Goal: Find specific page/section: Find specific page/section

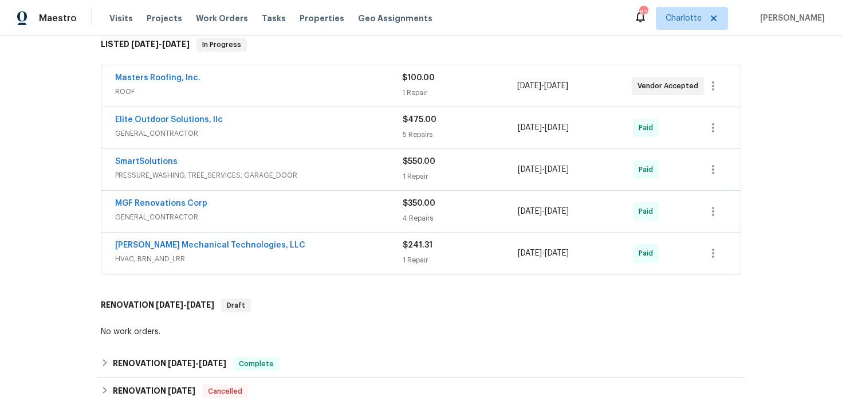
scroll to position [192, 0]
click at [320, 119] on div "Elite Outdoor Solutions, llc" at bounding box center [258, 120] width 287 height 14
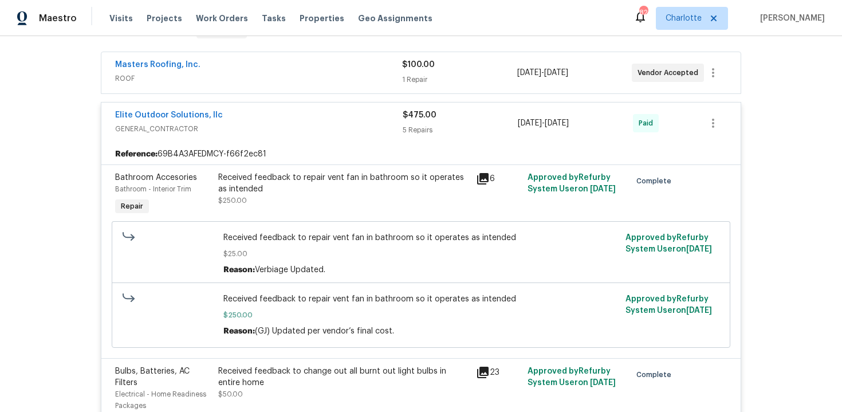
scroll to position [199, 0]
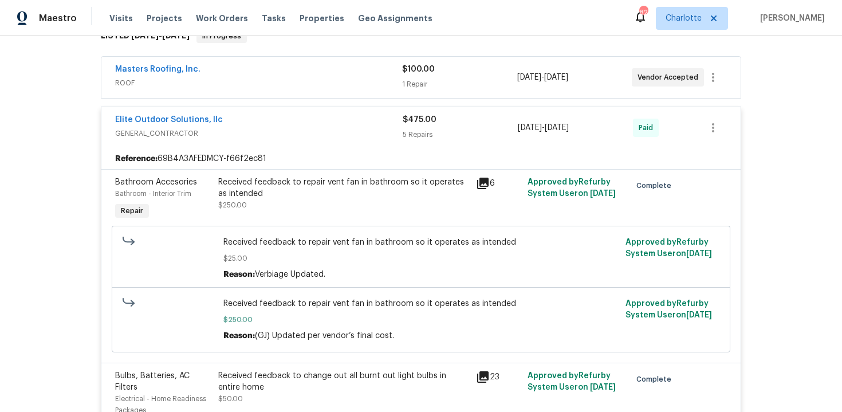
click at [318, 121] on div "Elite Outdoor Solutions, llc" at bounding box center [258, 121] width 287 height 14
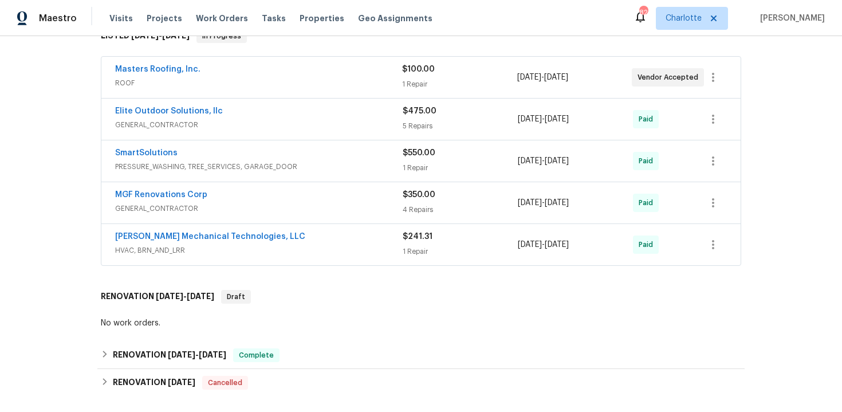
click at [334, 165] on span "PRESSURE_WASHING, TREE_SERVICES, GARAGE_DOOR" at bounding box center [258, 166] width 287 height 11
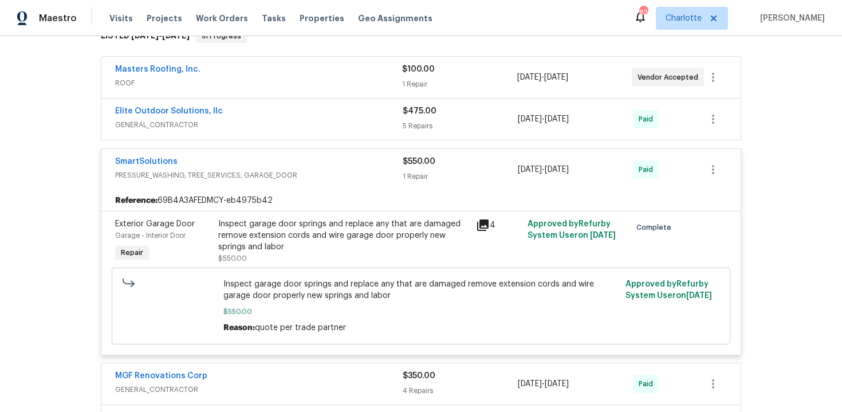
click at [345, 166] on div "SmartSolutions" at bounding box center [258, 163] width 287 height 14
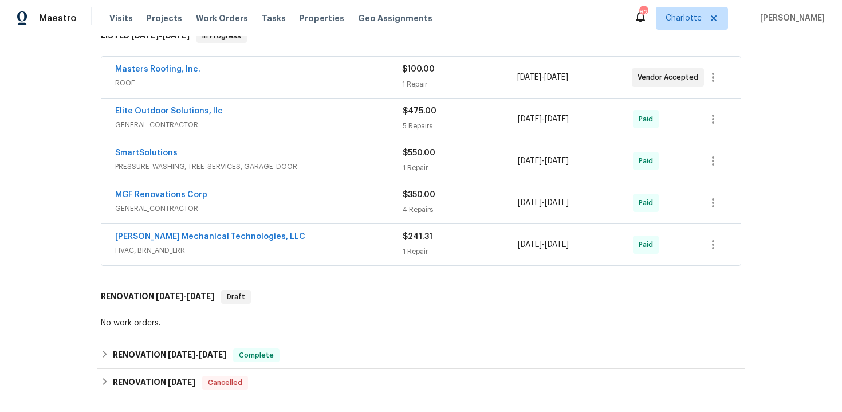
click at [333, 243] on div "[PERSON_NAME] Mechanical Technologies, LLC" at bounding box center [258, 238] width 287 height 14
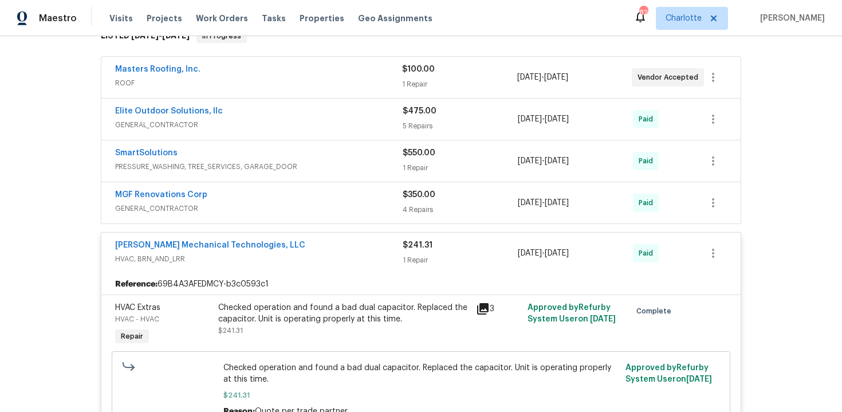
click at [333, 243] on div "[PERSON_NAME] Mechanical Technologies, LLC" at bounding box center [258, 246] width 287 height 14
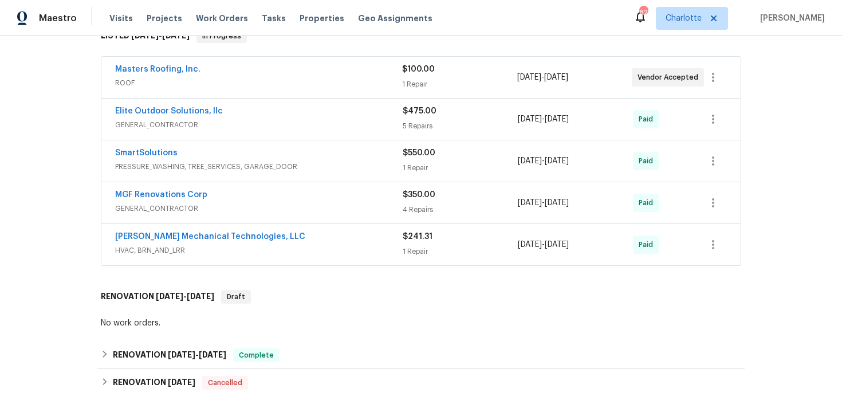
click at [322, 191] on div "MGF Renovations Corp" at bounding box center [258, 196] width 287 height 14
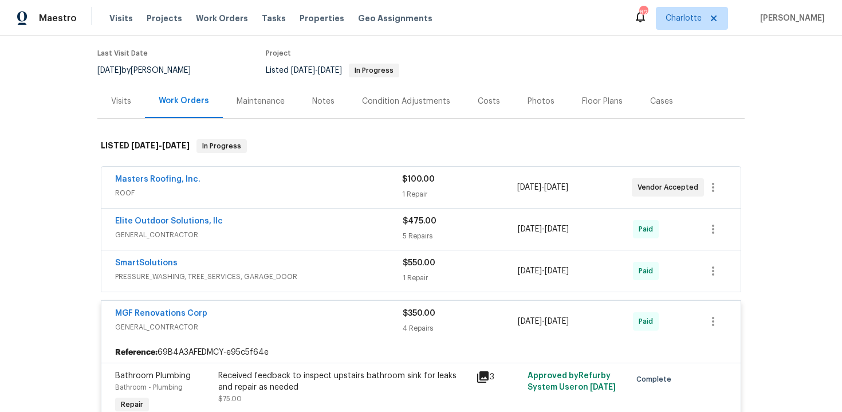
scroll to position [97, 0]
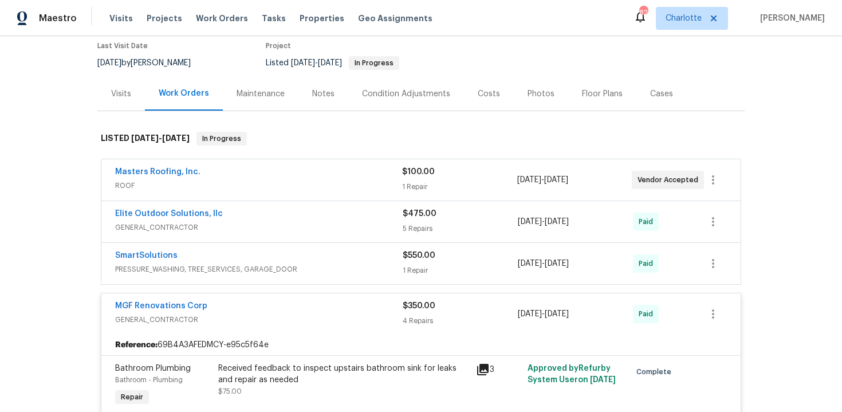
click at [347, 306] on div "MGF Renovations Corp" at bounding box center [258, 307] width 287 height 14
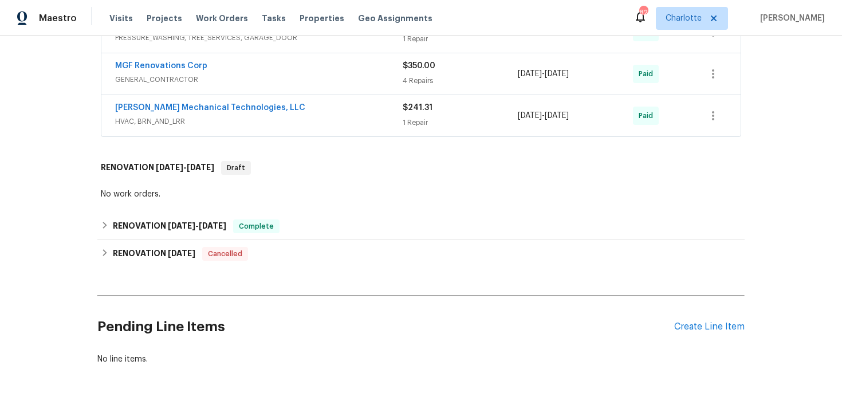
scroll to position [359, 0]
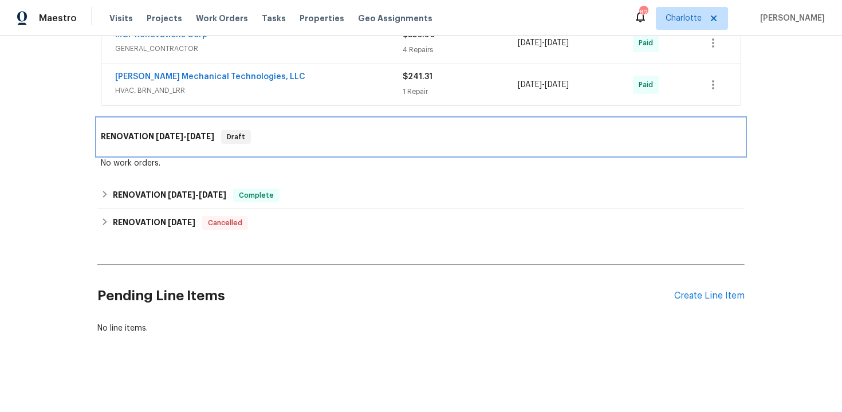
click at [395, 139] on div "RENOVATION [DATE] - [DATE] Draft" at bounding box center [421, 137] width 640 height 14
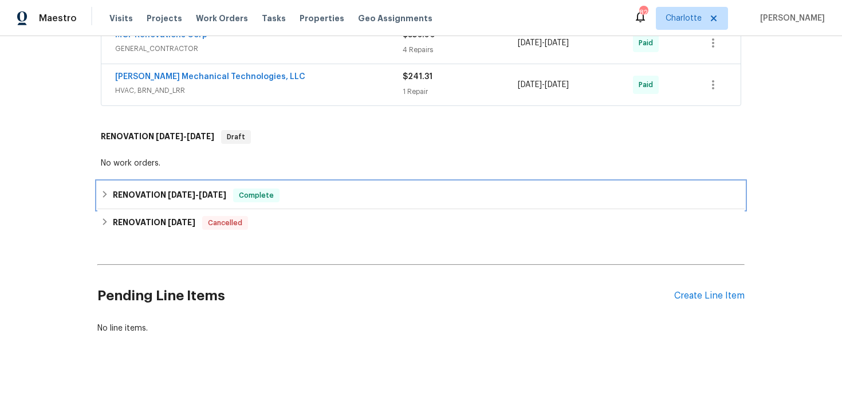
click at [355, 187] on div "RENOVATION [DATE] - [DATE] Complete" at bounding box center [420, 195] width 647 height 27
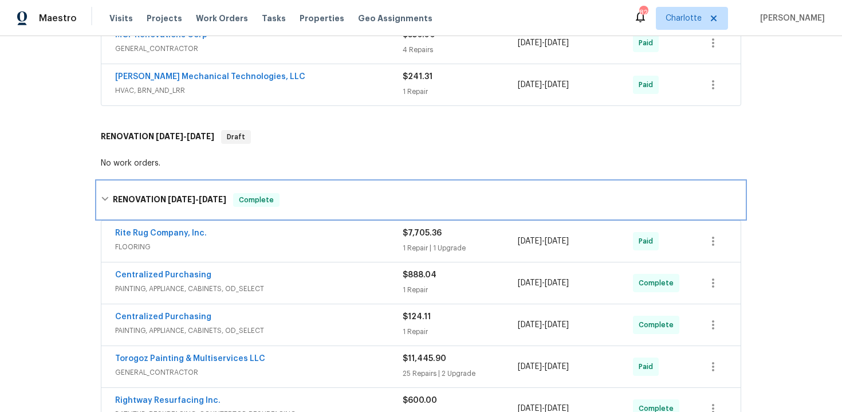
click at [340, 197] on div "RENOVATION [DATE] - [DATE] Complete" at bounding box center [421, 200] width 640 height 14
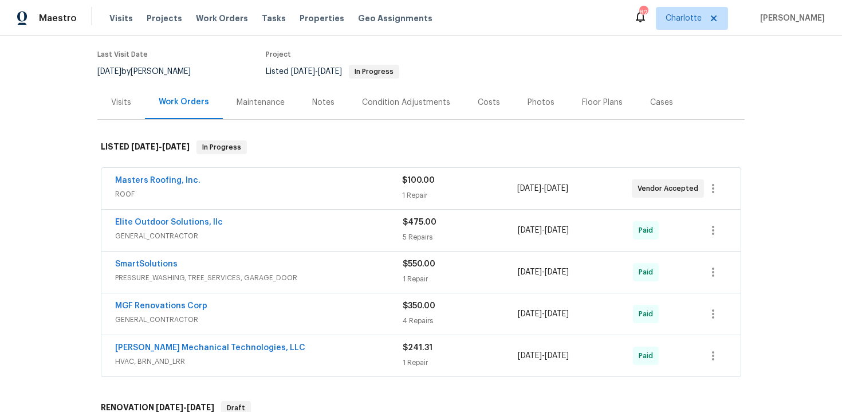
scroll to position [81, 0]
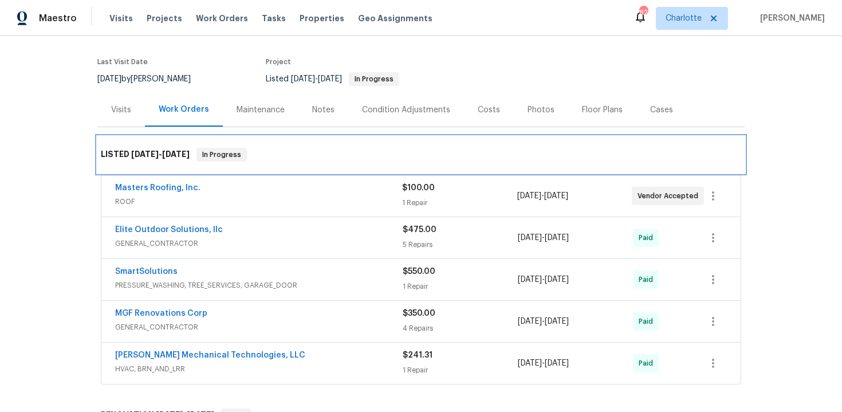
click at [337, 163] on div "LISTED [DATE] - [DATE] In Progress" at bounding box center [420, 154] width 647 height 37
click at [355, 152] on div "LISTED [DATE] - [DATE] In Progress" at bounding box center [421, 155] width 640 height 14
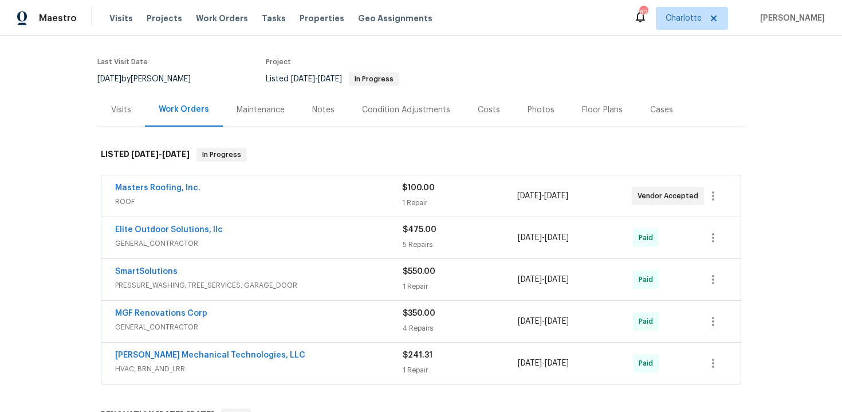
click at [794, 210] on div "Back to all projects [STREET_ADDRESS] 4 Beds | 2 1/2 Baths | Total: 1918 ft² | …" at bounding box center [421, 224] width 842 height 376
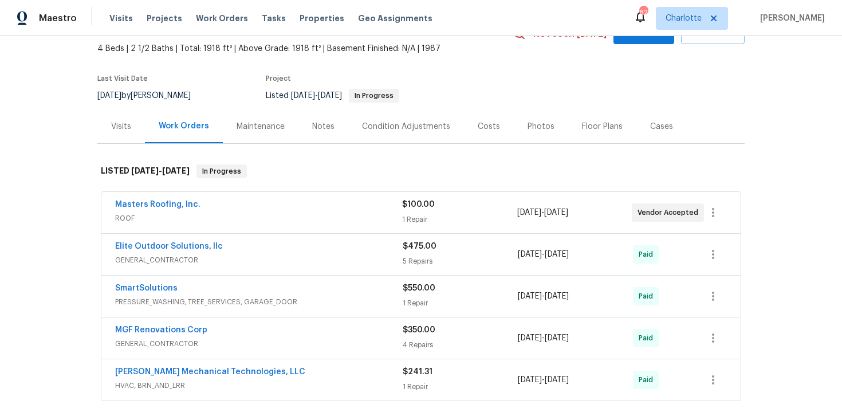
scroll to position [0, 0]
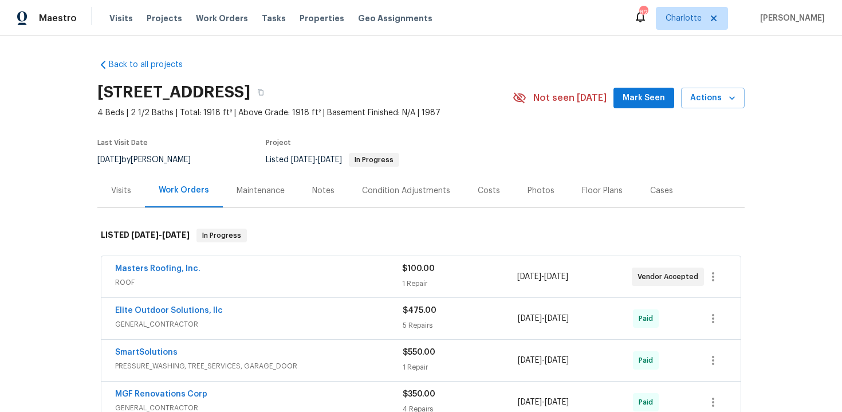
click at [117, 196] on div "Visits" at bounding box center [121, 191] width 48 height 34
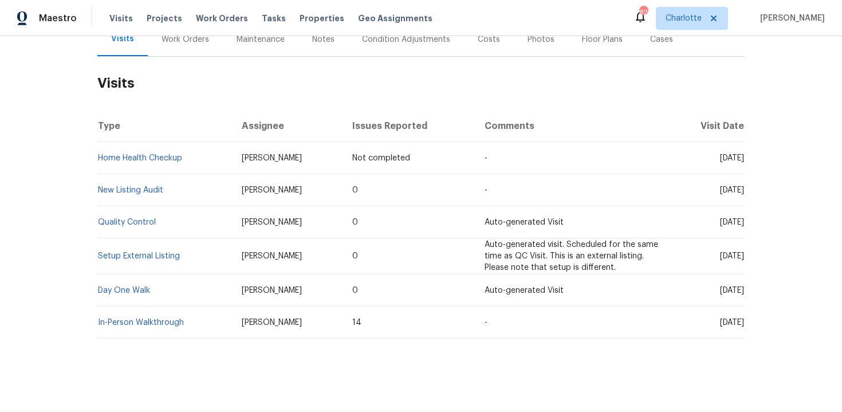
scroll to position [156, 0]
